Goal: Information Seeking & Learning: Learn about a topic

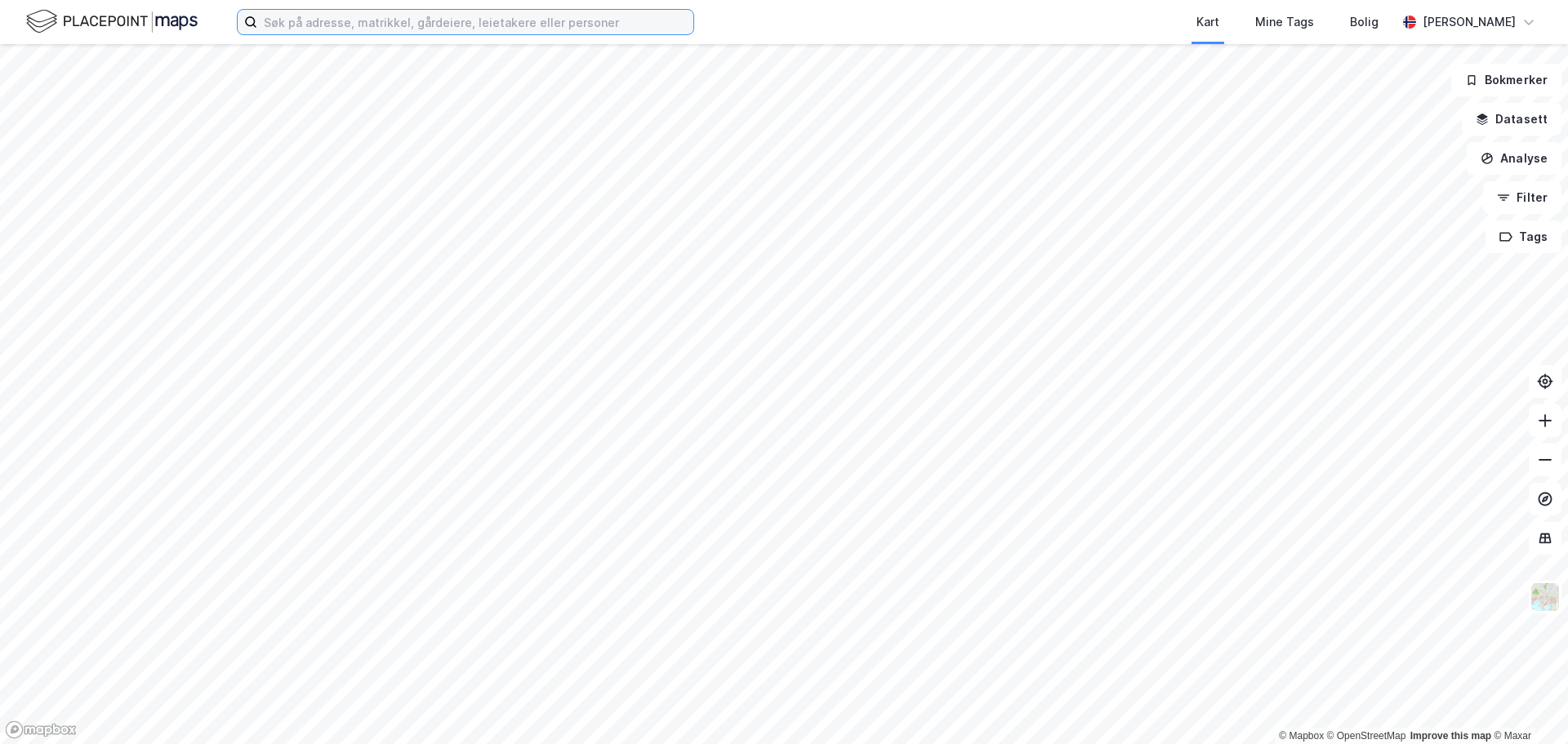
click at [397, 21] on input at bounding box center [476, 22] width 436 height 24
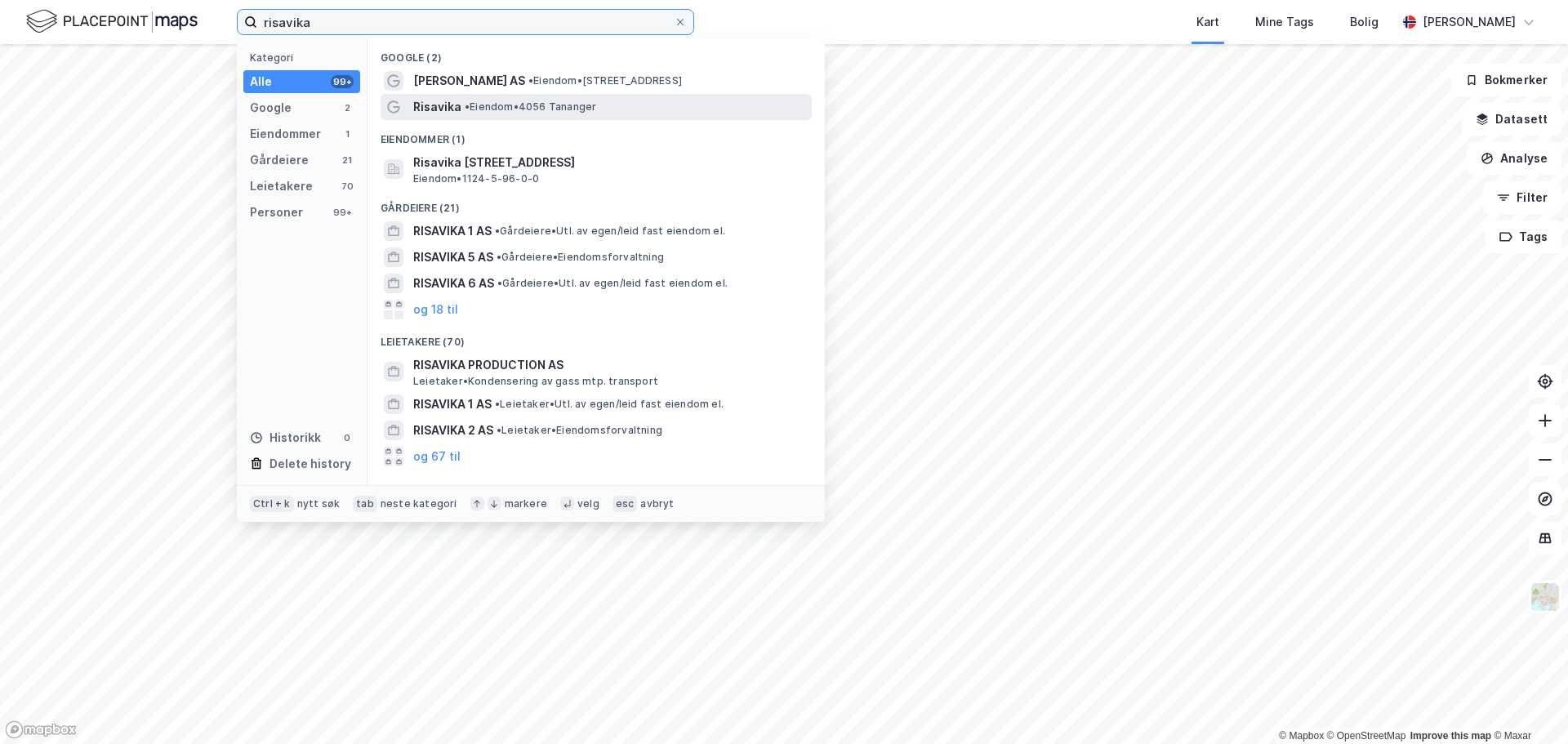
type input "risavika"
click at [567, 103] on span "• Eiendom • 4056 Tananger" at bounding box center [530, 107] width 131 height 13
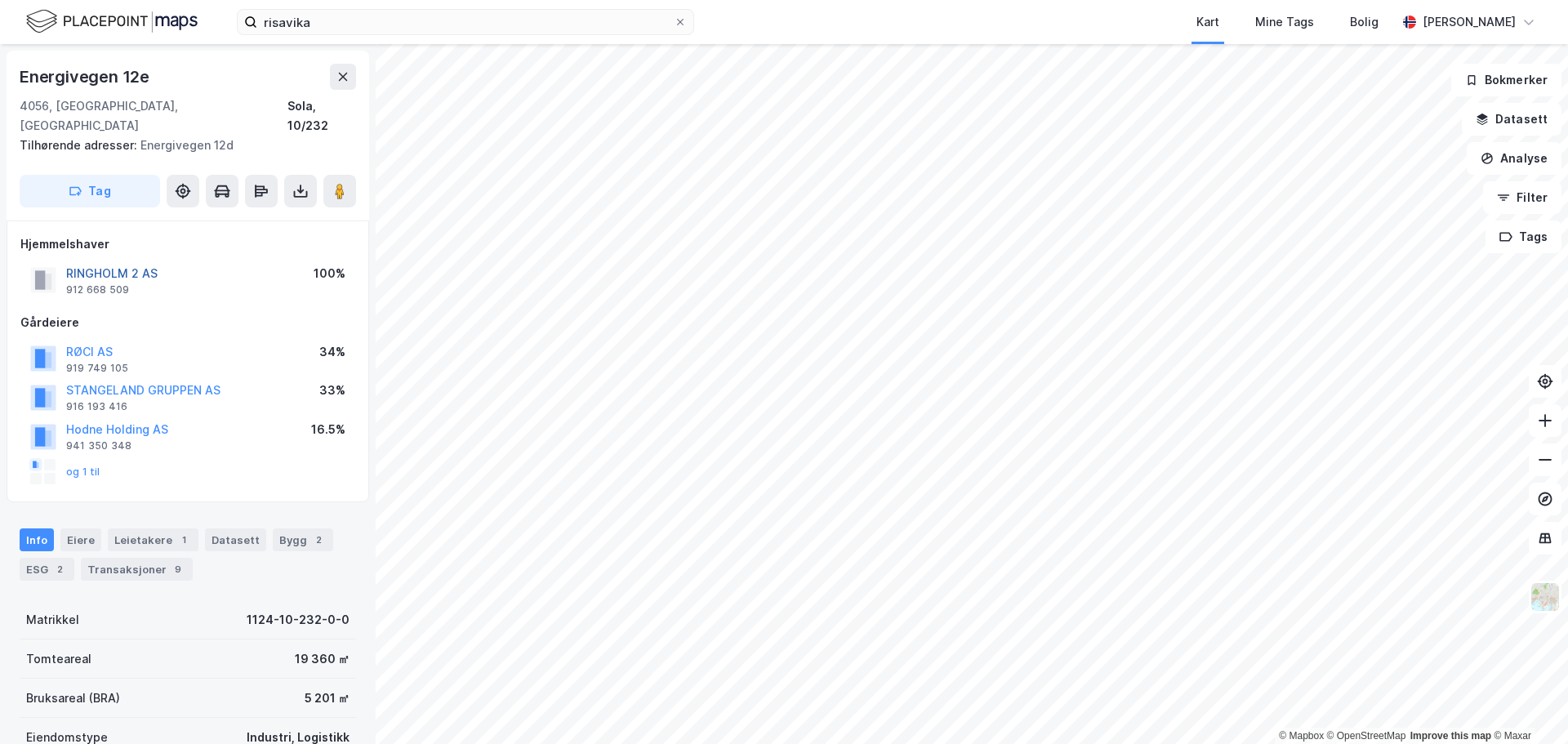
click at [0, 0] on button "RINGHOLM 2 AS" at bounding box center [0, 0] width 0 height 0
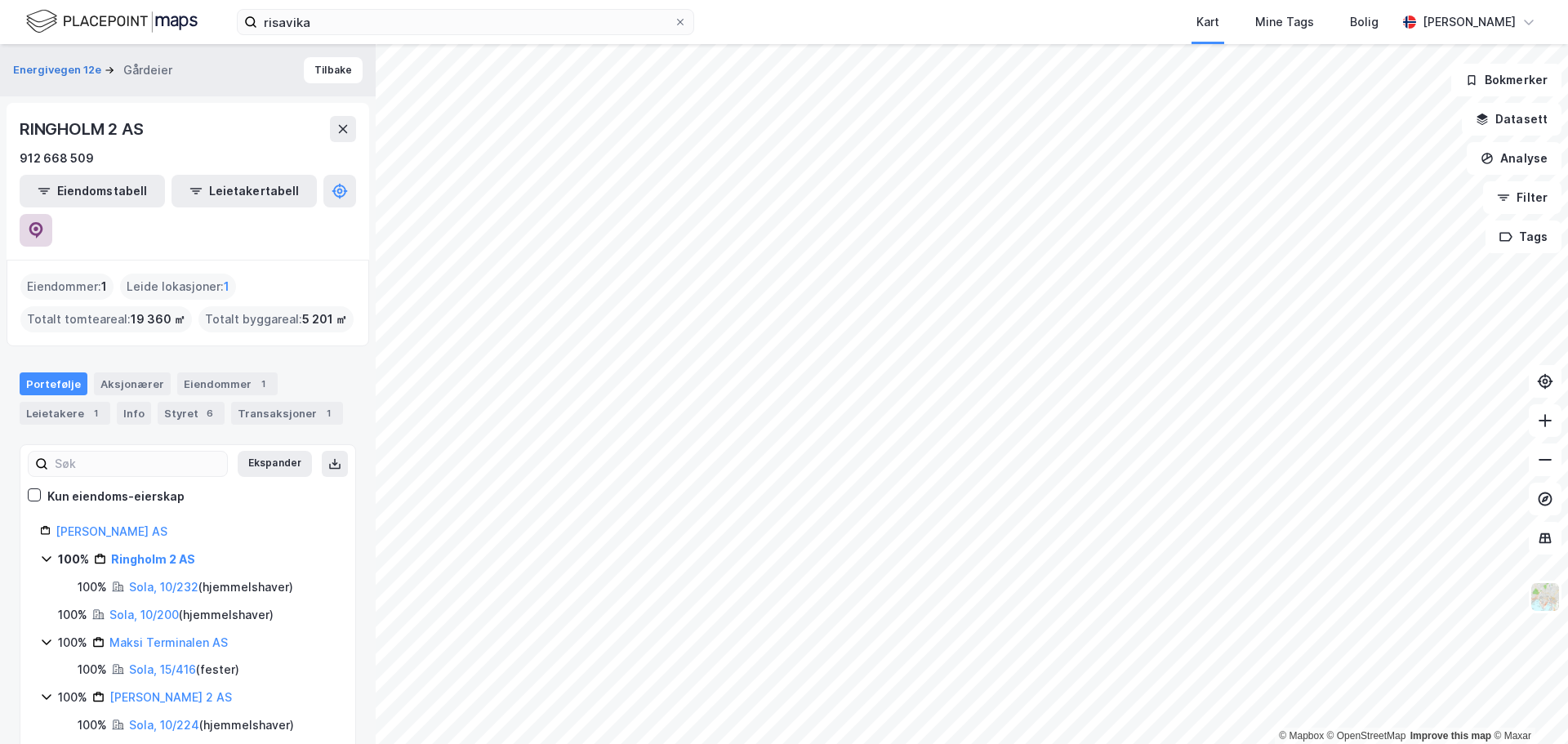
click at [53, 214] on button at bounding box center [35, 230] width 33 height 33
